Goal: Transaction & Acquisition: Obtain resource

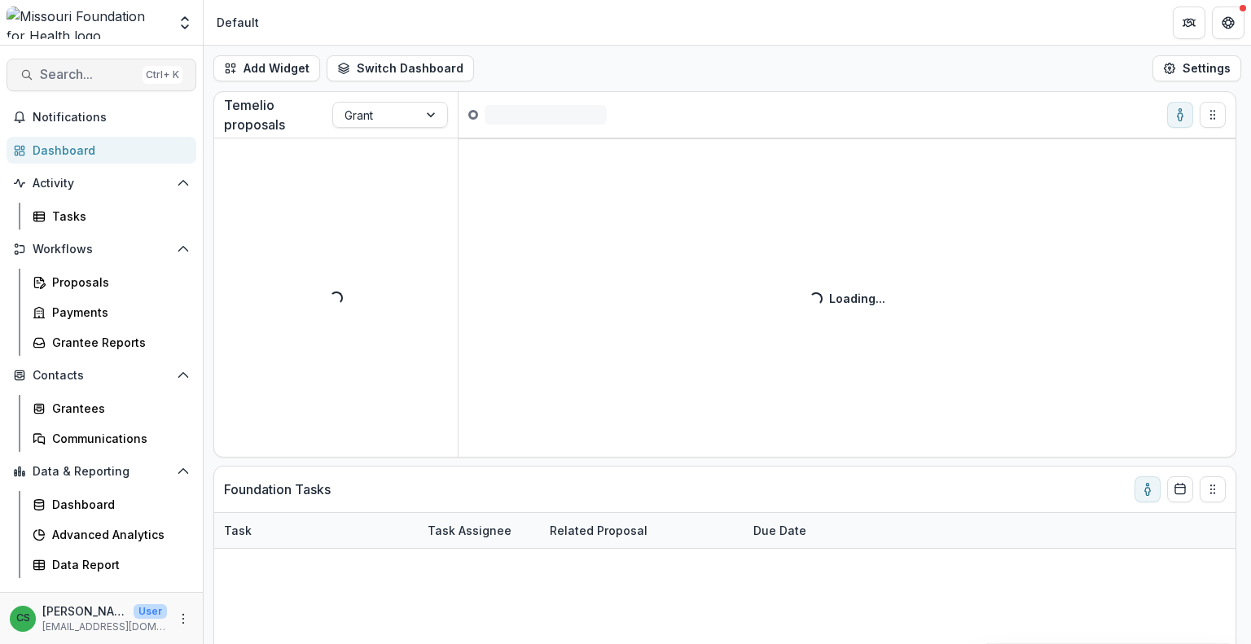
click at [64, 85] on button "Search... Ctrl + K" at bounding box center [102, 75] width 190 height 33
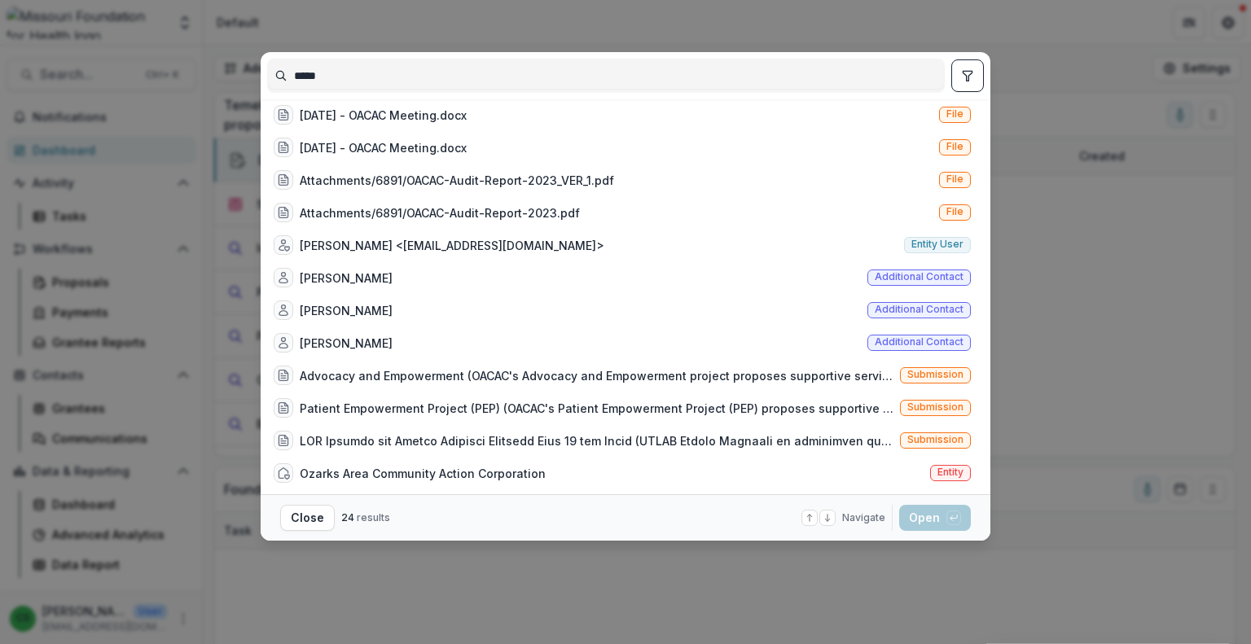
scroll to position [399, 0]
type input "*****"
click at [409, 464] on div "Ozarks Area Community Action Corporation" at bounding box center [423, 472] width 246 height 17
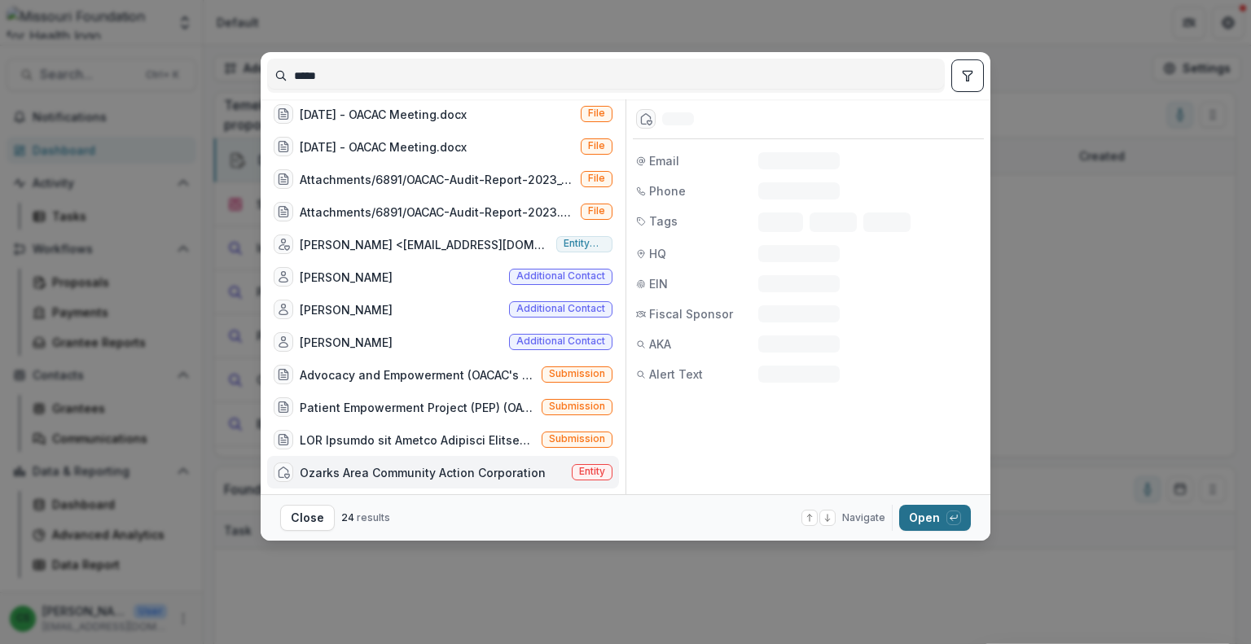
click at [918, 519] on button "Open with enter key" at bounding box center [935, 518] width 72 height 26
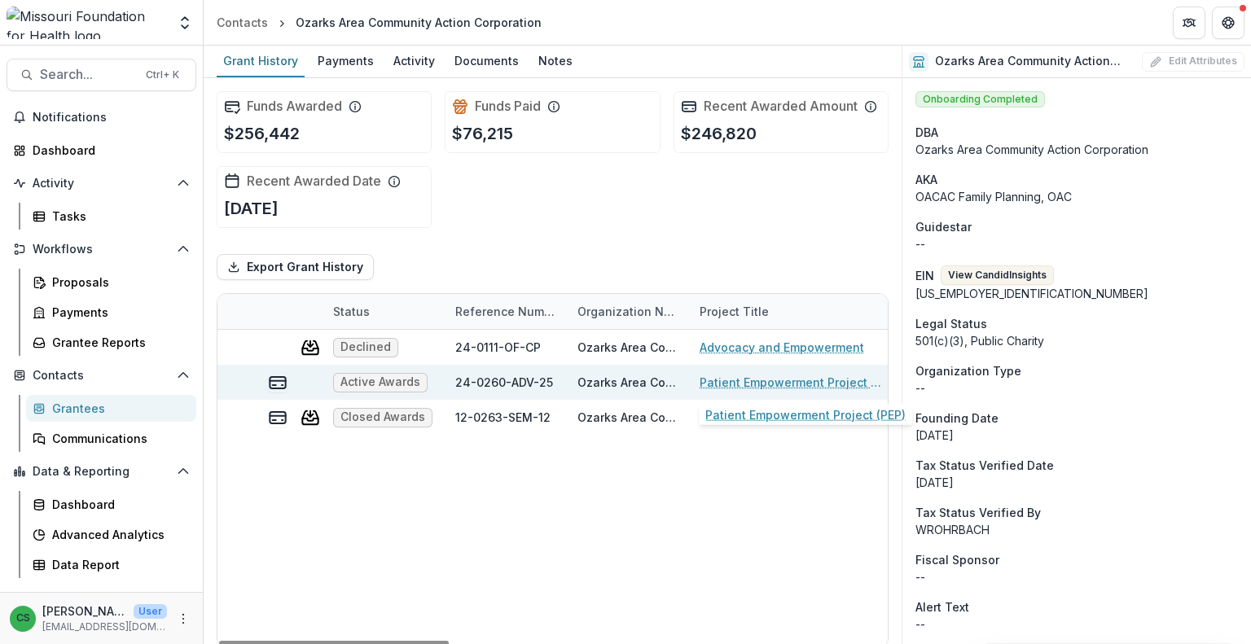
click at [731, 379] on link "Patient Empowerment Project (PEP)" at bounding box center [791, 382] width 184 height 17
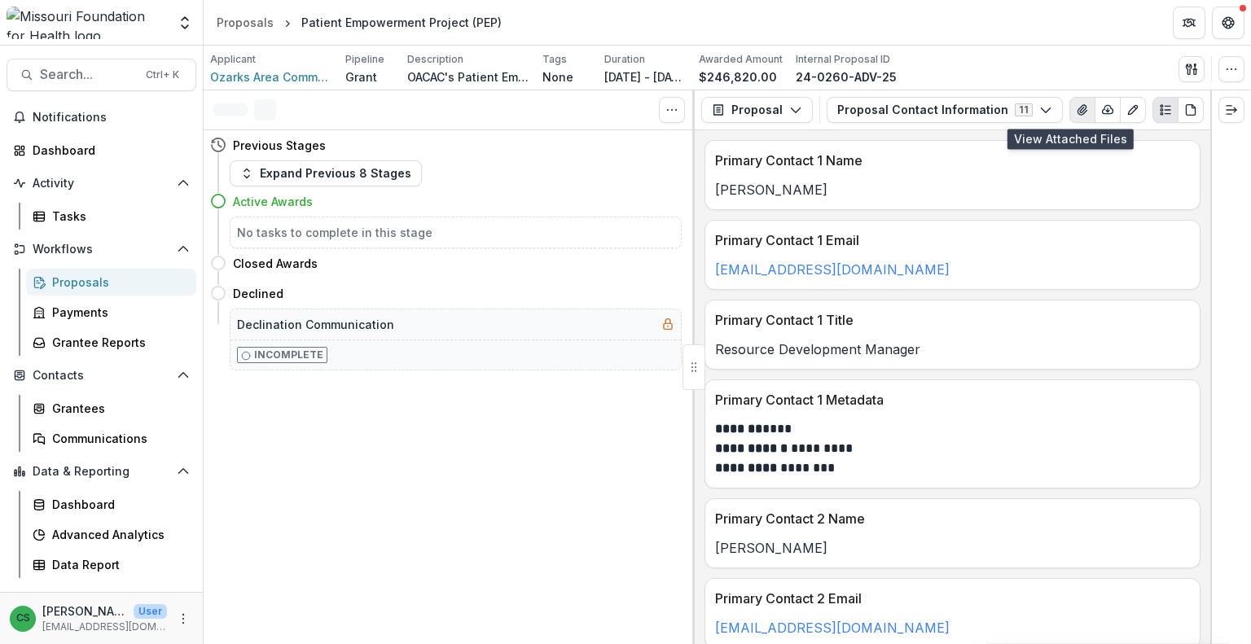
click at [1076, 103] on icon "View Attached Files" at bounding box center [1082, 109] width 13 height 13
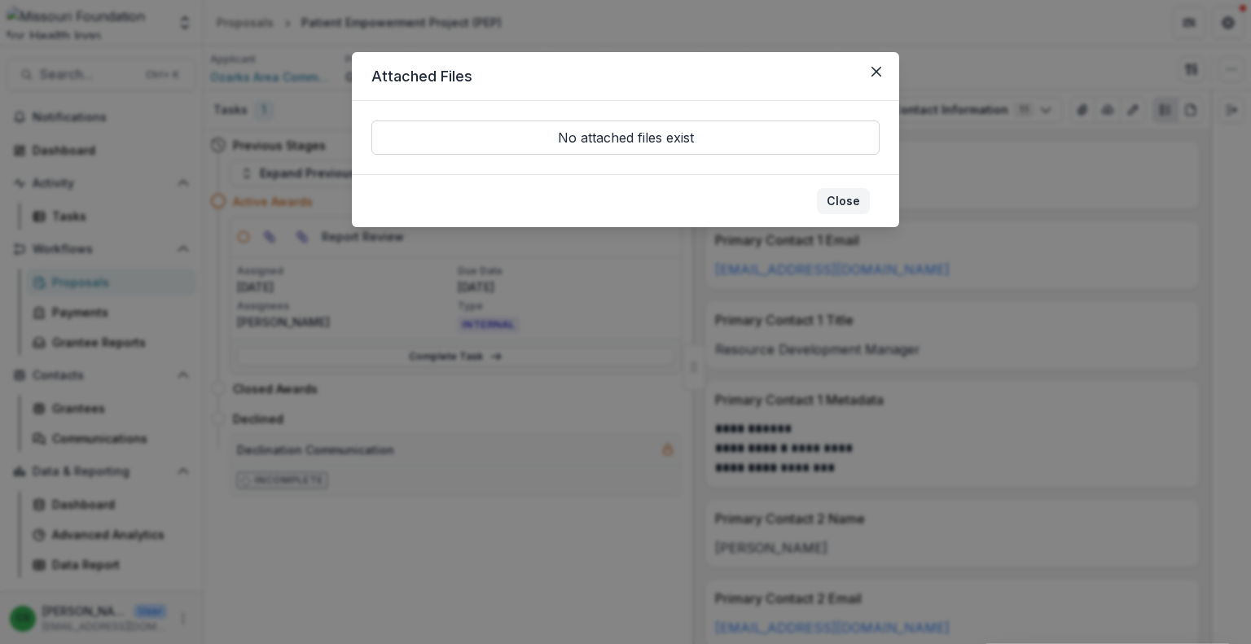
click at [850, 203] on button "Close" at bounding box center [843, 201] width 53 height 26
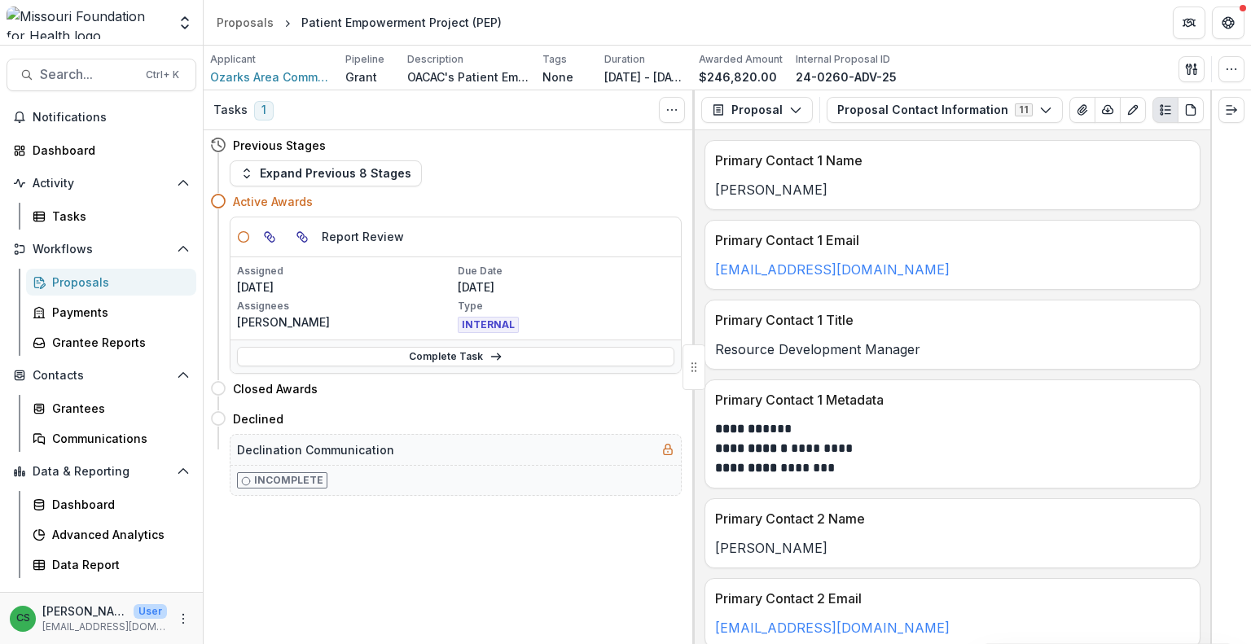
click at [892, 90] on div "Proposal Proposal Payments Reports Grant Agreements Board Summaries Bank Detail…" at bounding box center [952, 110] width 515 height 40
click at [896, 112] on button "Proposal Contact Information 11" at bounding box center [944, 110] width 236 height 26
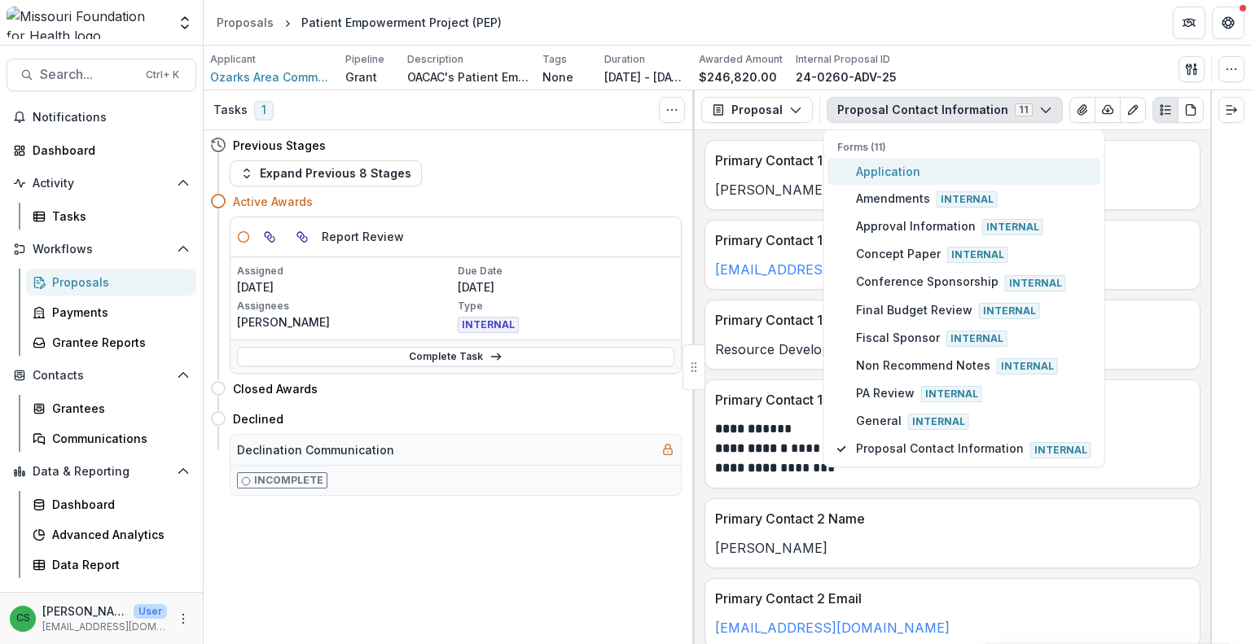
click at [888, 160] on button "Application" at bounding box center [964, 171] width 274 height 27
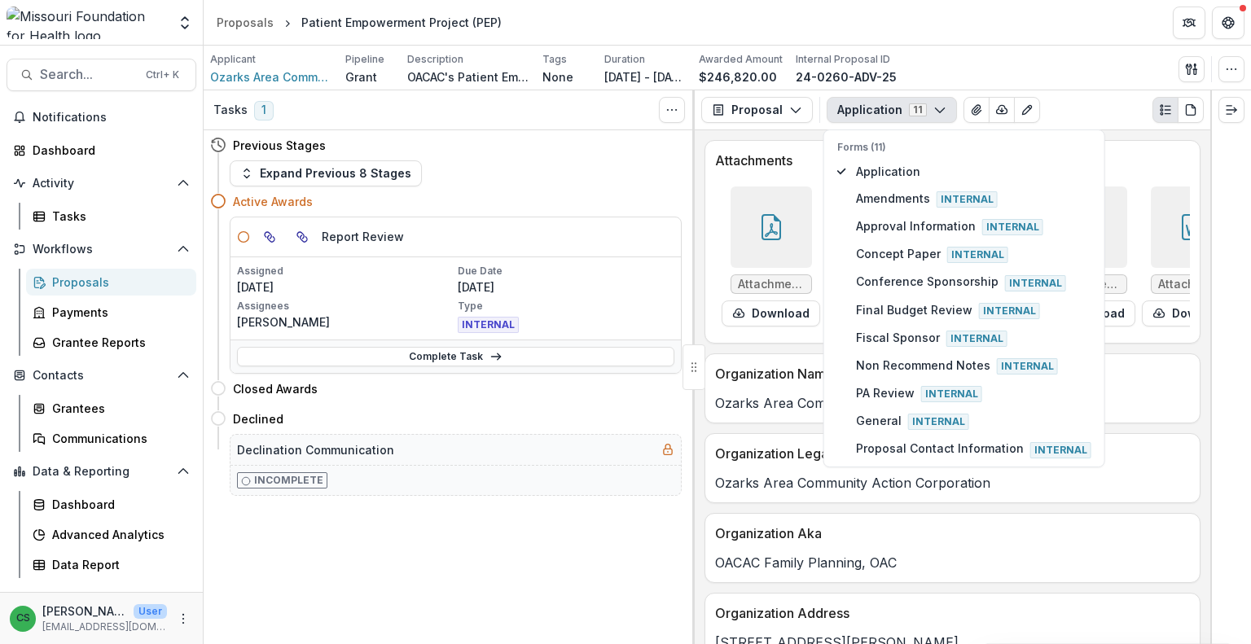
click at [953, 76] on div "Applicant Ozarks Area Community Action Corporation Pipeline Grant Description O…" at bounding box center [727, 68] width 1034 height 33
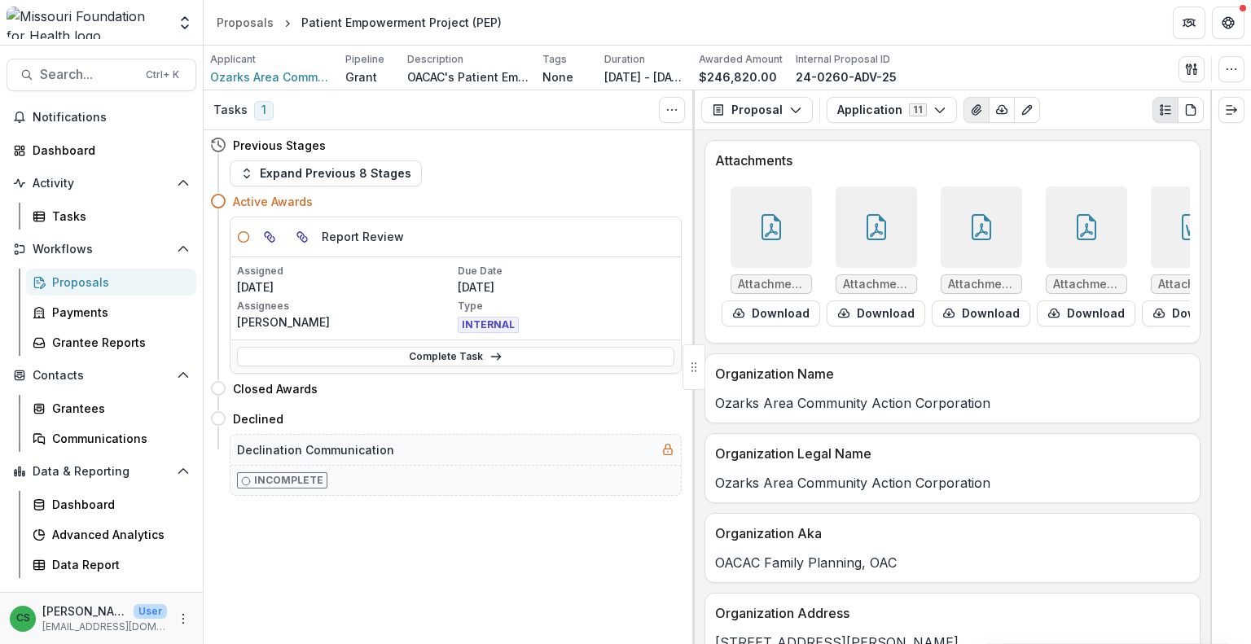
click at [970, 113] on icon "View Attached Files" at bounding box center [976, 109] width 13 height 13
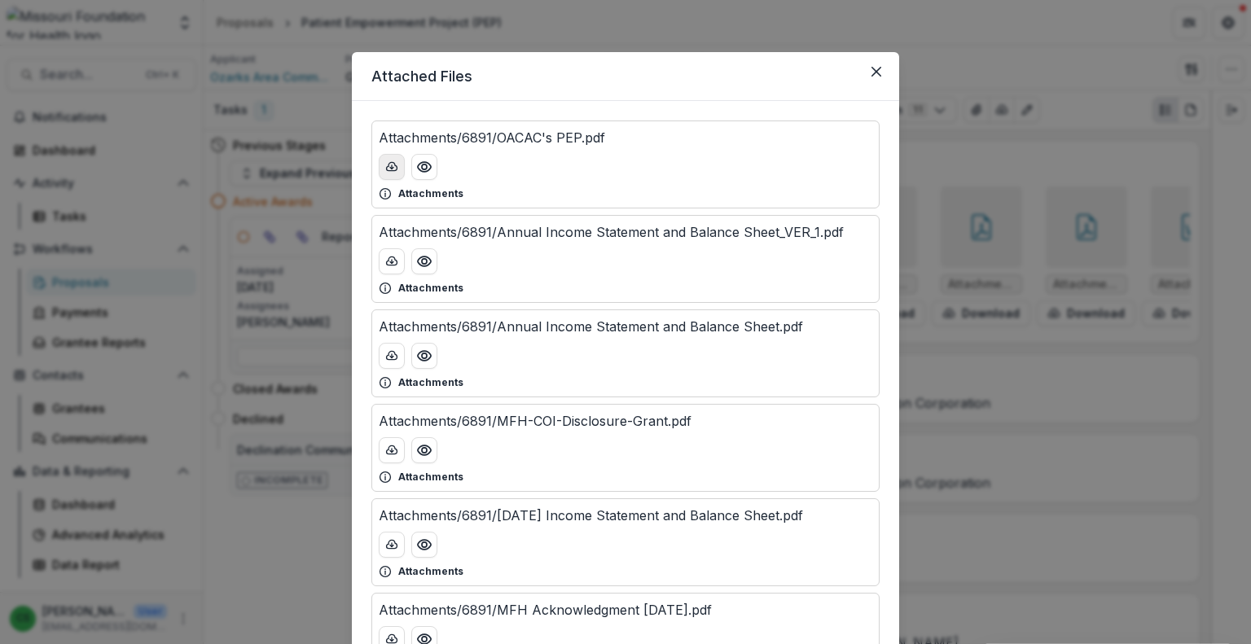
click at [390, 168] on polyline "download-button" at bounding box center [391, 168] width 3 height 2
